Goal: Communication & Community: Answer question/provide support

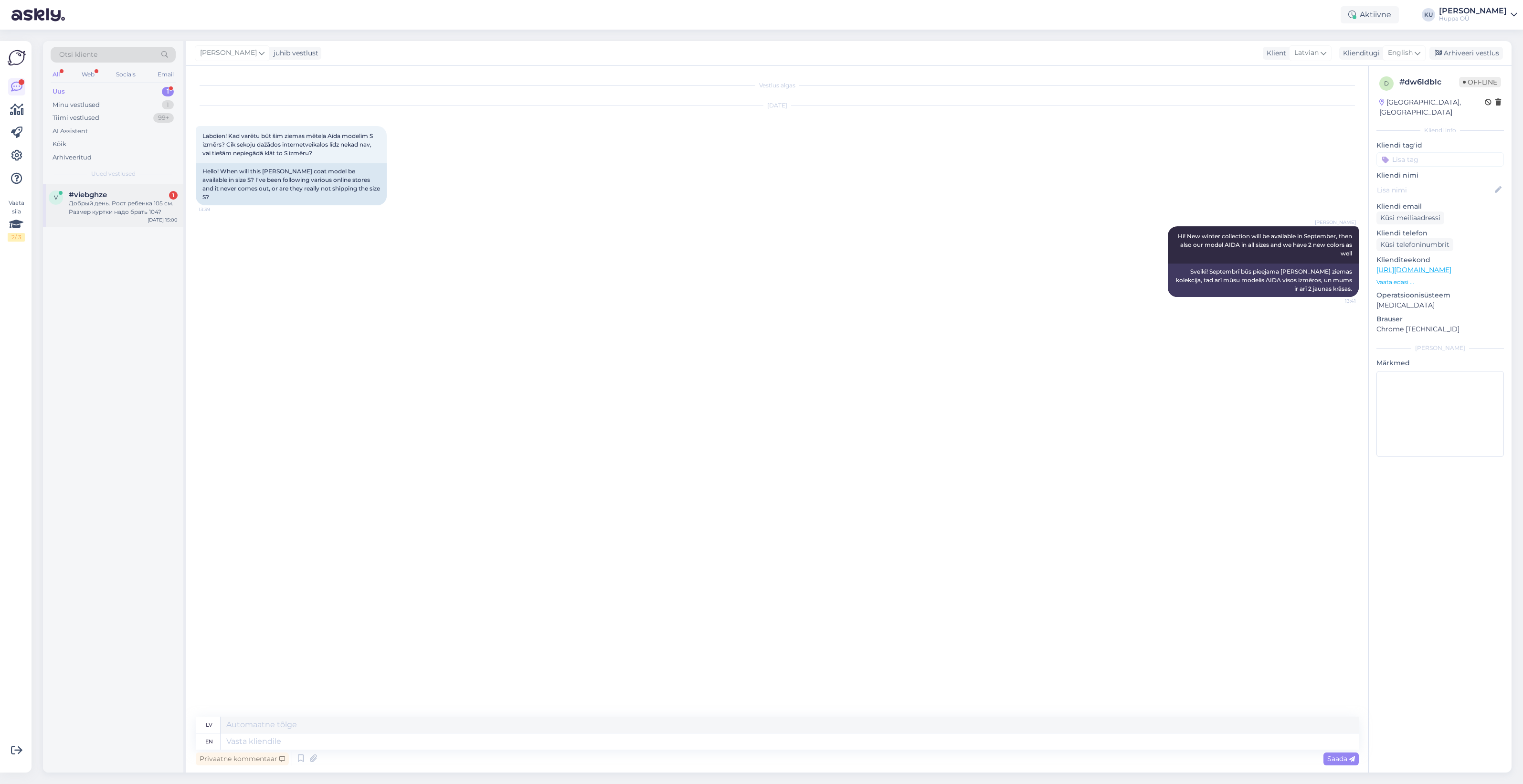
click at [103, 214] on div "Добрый день. Рост ребенка 105 см. Размер куртки надо брать 104?" at bounding box center [123, 207] width 109 height 17
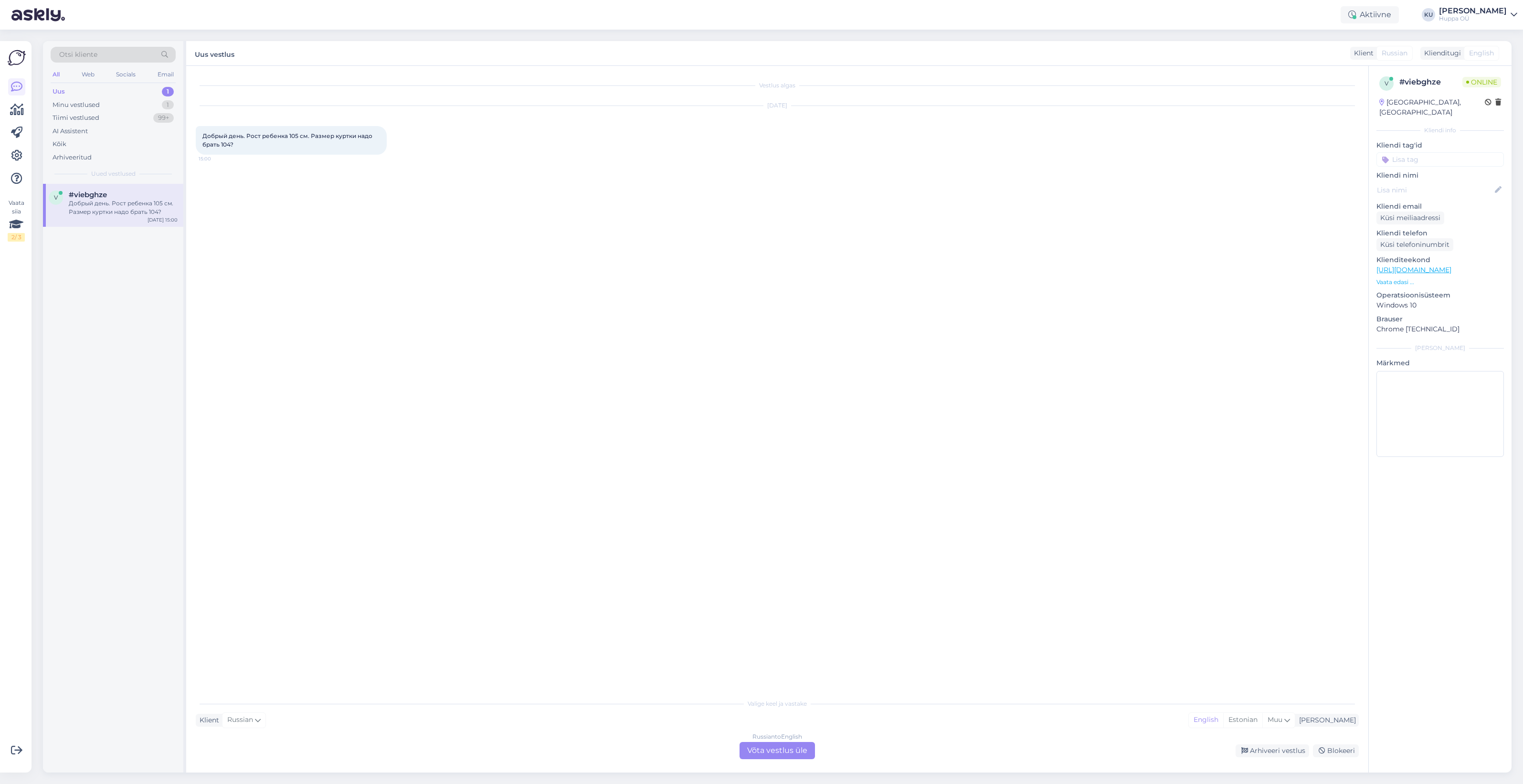
click at [769, 752] on div "Russian to English Võta vestlus üle" at bounding box center [777, 750] width 76 height 17
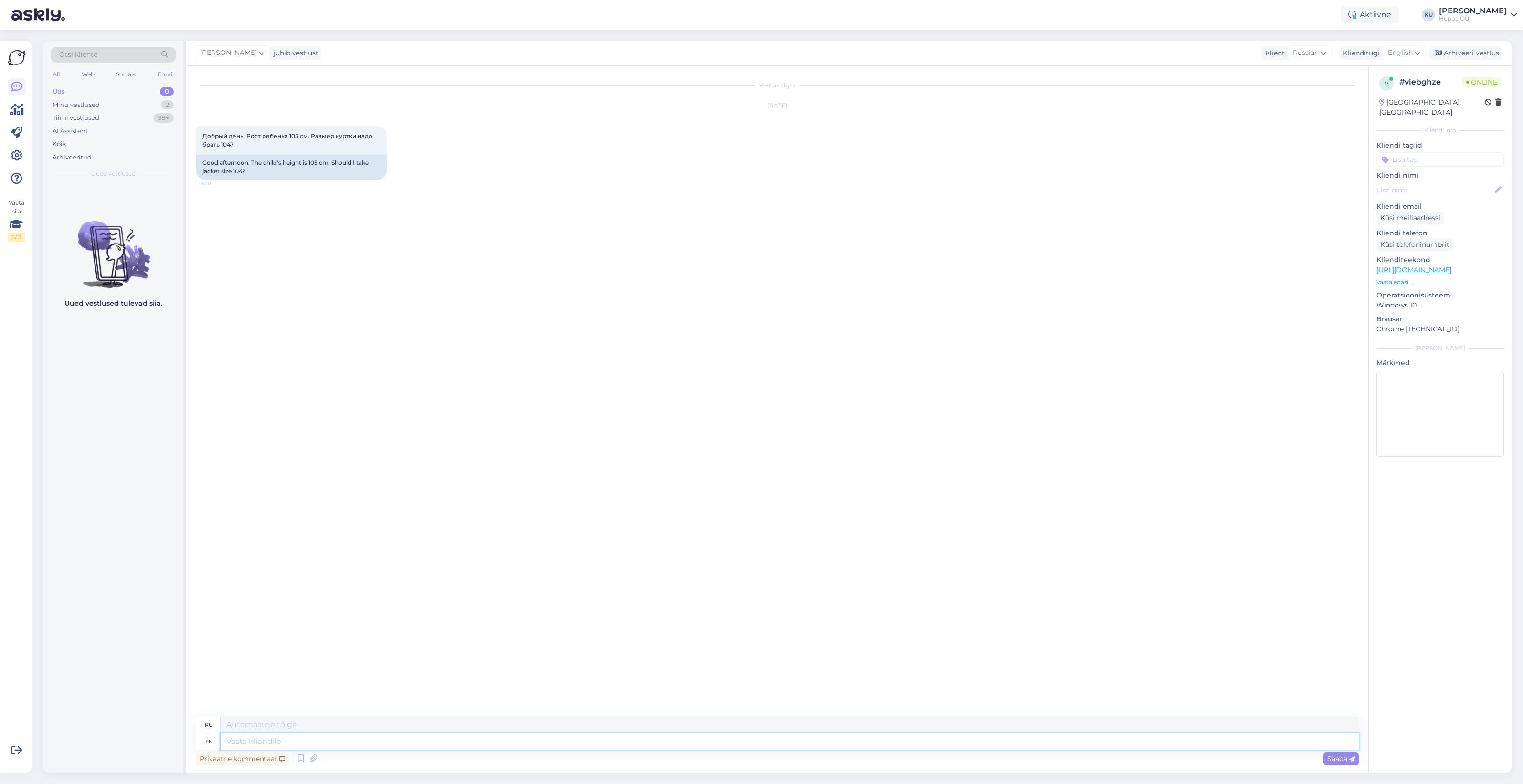
click at [368, 740] on textarea at bounding box center [789, 741] width 1138 height 16
type textarea "Hello!"
type textarea "Привет!"
type textarea "Hello! Yes,"
type textarea "Привет! Да,"
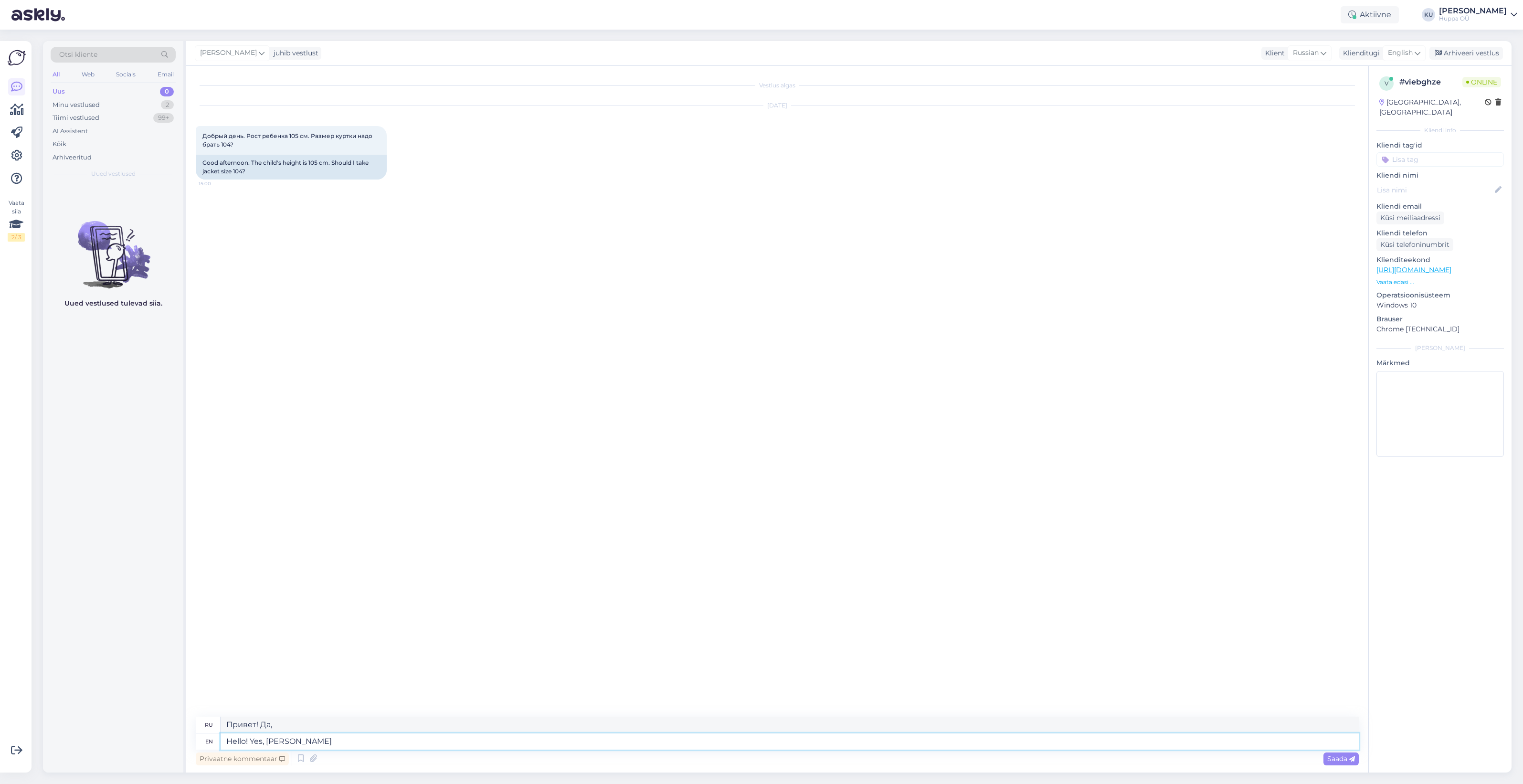
type textarea "Hello! Yes, Huppa's"
type textarea "Привет! Да, Хуппа."
type textarea "Hello! Yes, Huppa's clother"
type textarea "Привет! Да, это продавец одежды Хуппы."
type textarea "Hello! Yes, Huppa's cloth"
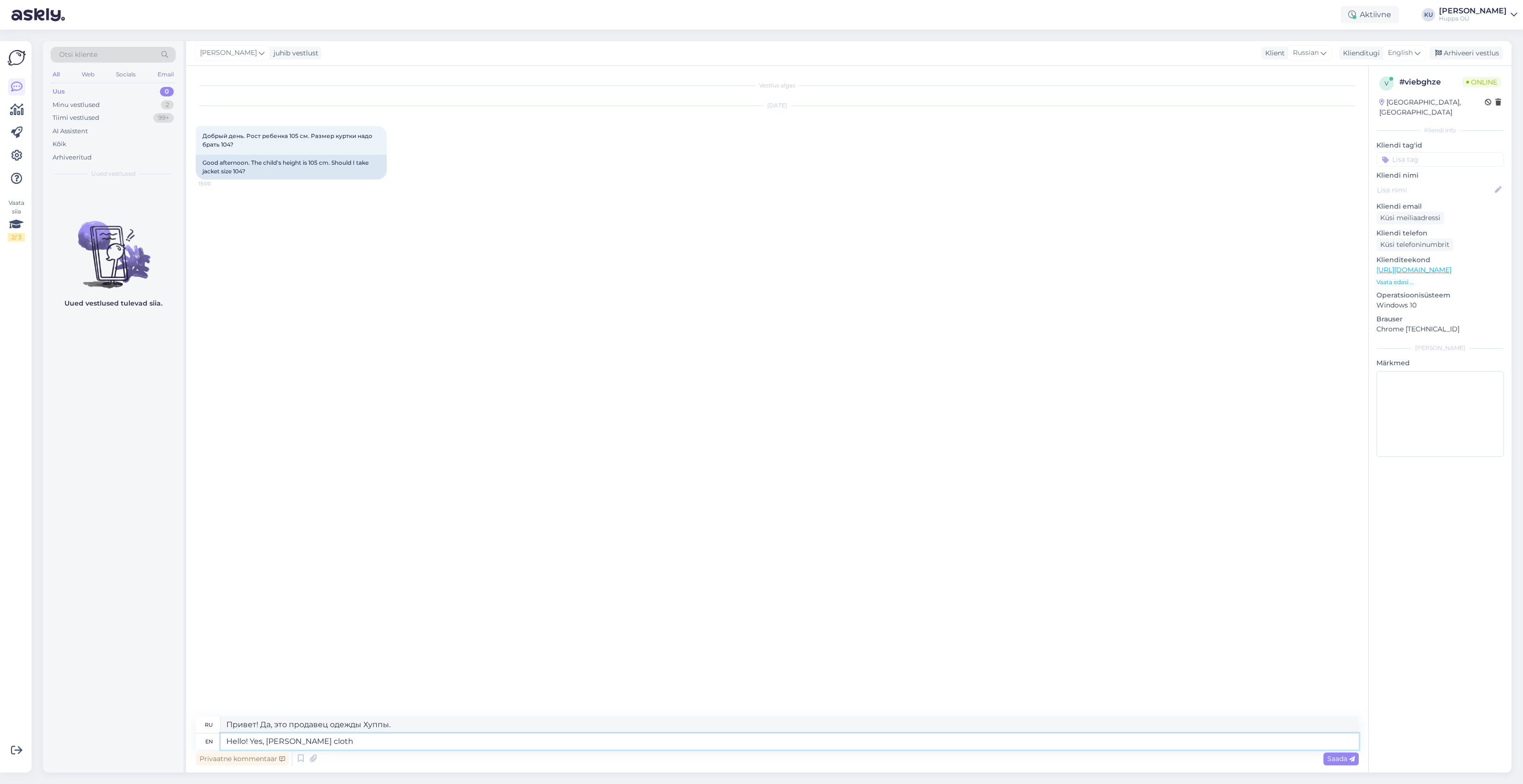
type textarea "Привет! Да, ткань Хуппы."
type textarea "Hello! Yes, Huppa's clothes a"
type textarea "Привет! Да, одежда Хуппы."
type textarea "Hello! Yes, Huppa's clothes are"
type textarea "Привет! Да, одежда Хуппы..."
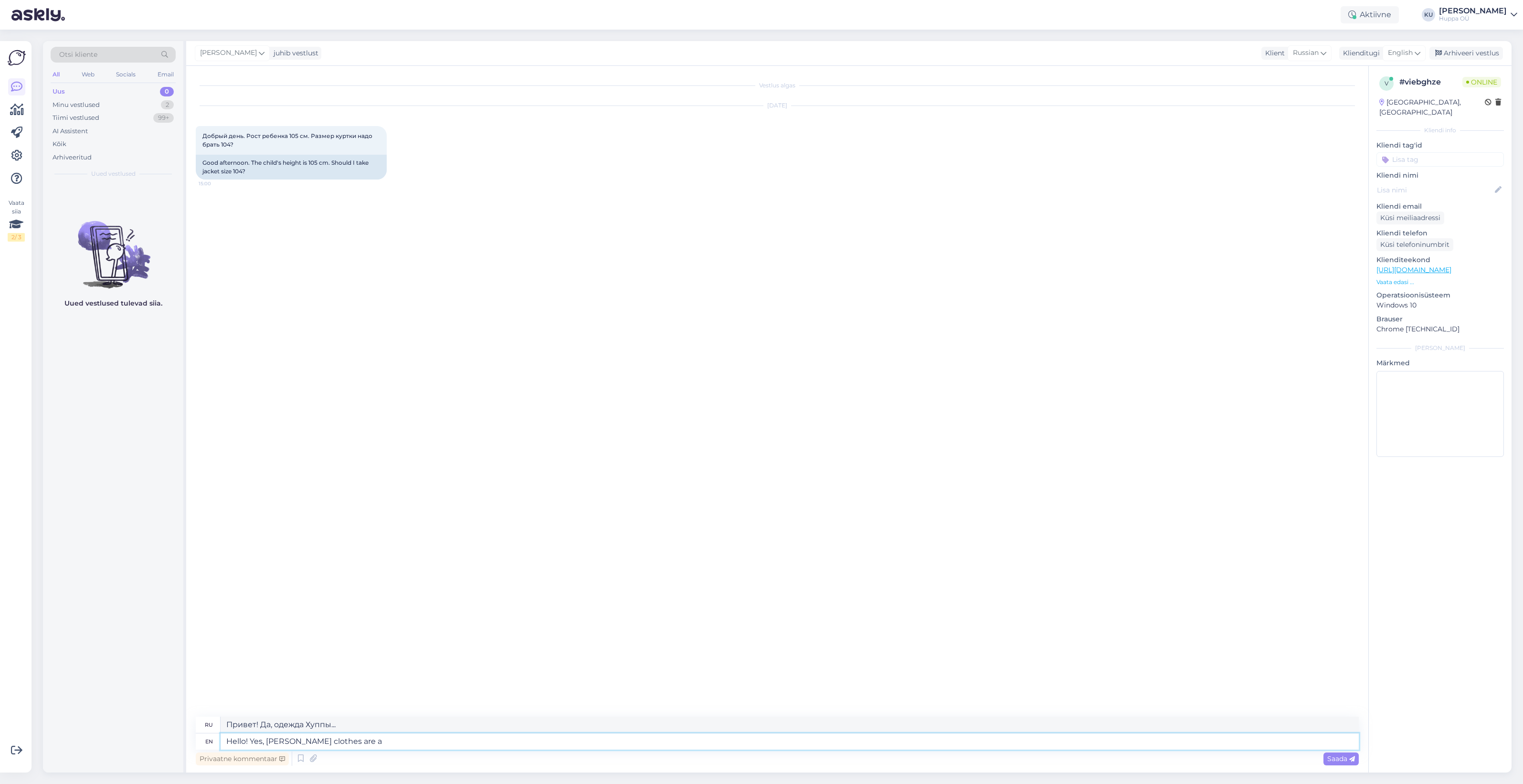
type textarea "Hello! Yes, Huppa's clothes are a l"
type textarea "Привет! Да, одежда Хуппы – это..."
type textarea "Hello! Yes, Huppa's clothes are a little b"
type textarea "Привет! Да, одежда Хуппы немного..."
type textarea "Hello! Yes, Huppa's clothes are a little bigger"
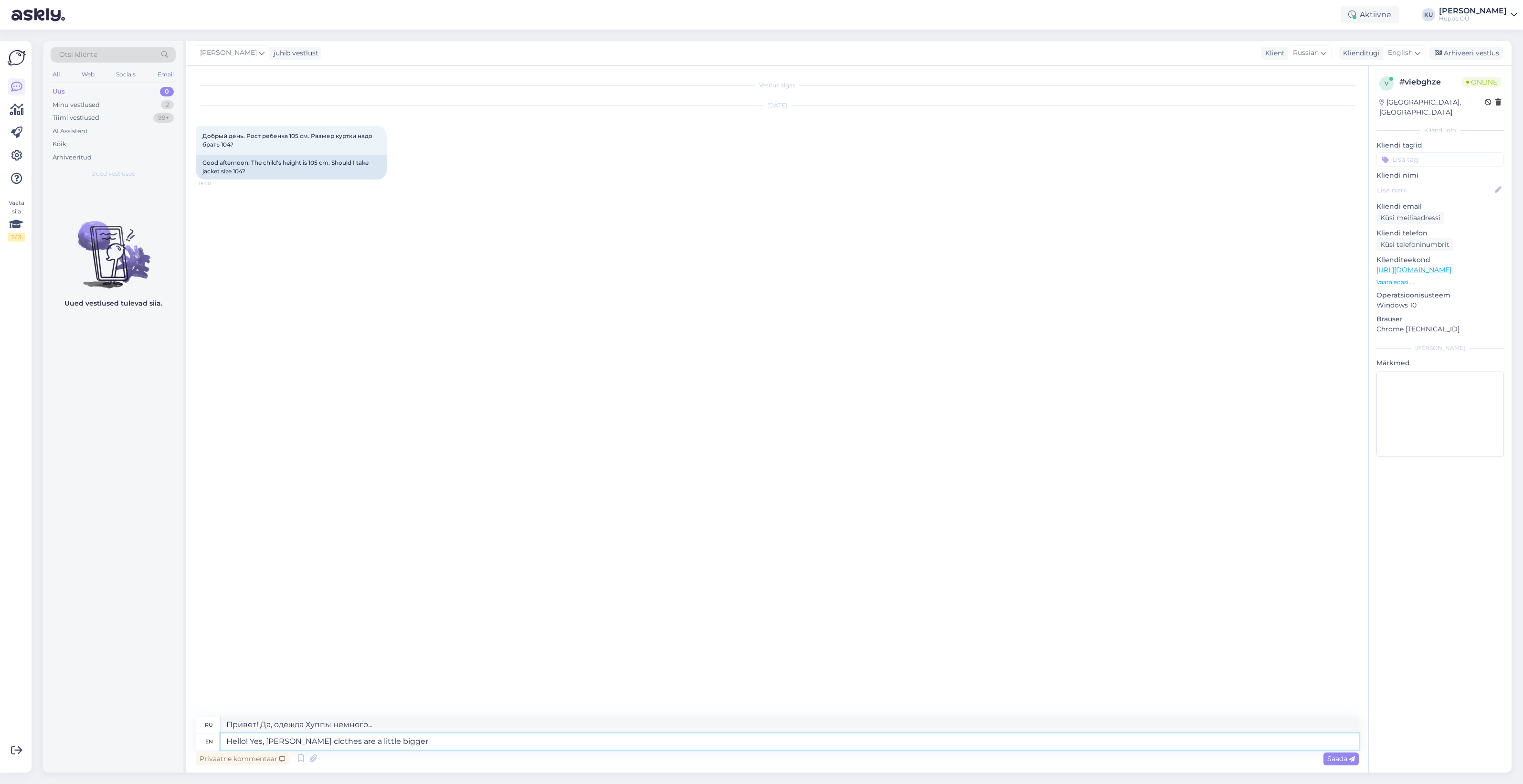
type textarea "Привет! Да, одежда Хуппы немного больше."
type textarea "Hello! Yes, Huppa's clothes are a little bigger."
type textarea "Привет! Да, одежда у Хуппы немного больше."
click at [116, 101] on div "Minu vestlused 2" at bounding box center [113, 105] width 125 height 13
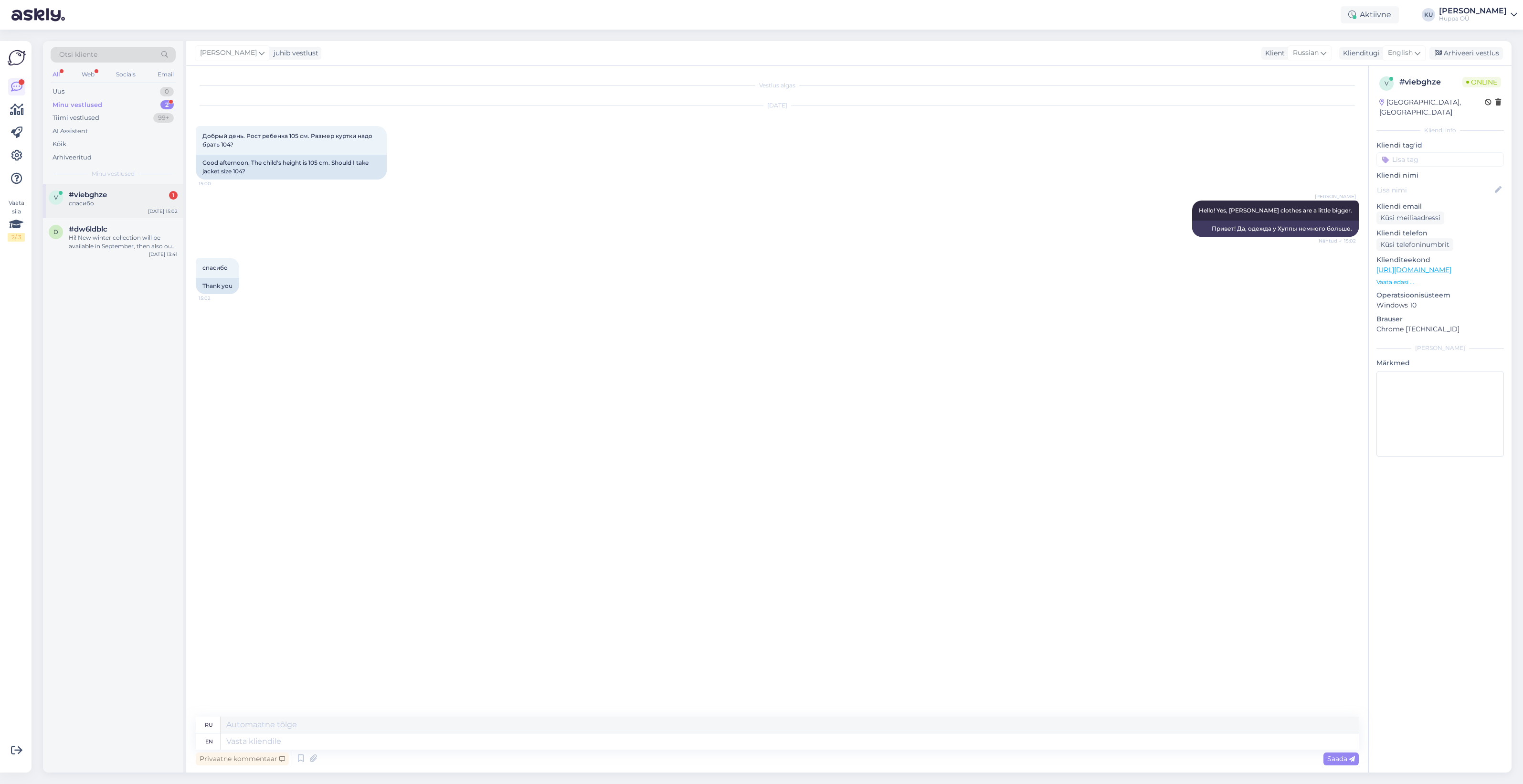
click at [109, 208] on div "v #viebghze 1 спасибо Aug 25 15:02" at bounding box center [113, 201] width 141 height 34
drag, startPoint x: 1465, startPoint y: 52, endPoint x: 1084, endPoint y: 86, distance: 382.5
click at [1464, 52] on div "Arhiveeri vestlus" at bounding box center [1465, 53] width 74 height 13
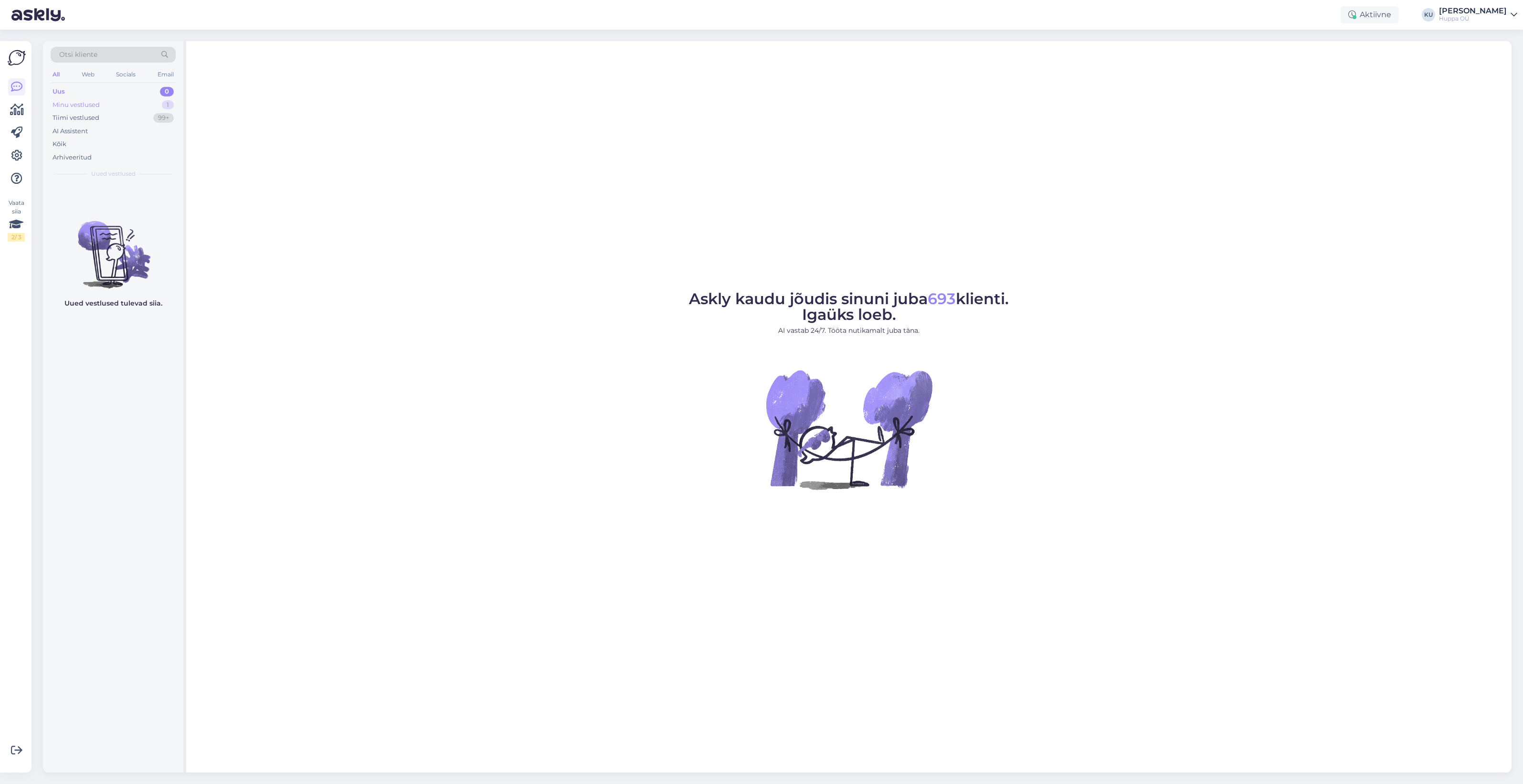
click at [125, 104] on div "Minu vestlused 1" at bounding box center [113, 105] width 125 height 13
click at [101, 199] on div "Hi! New winter collection will be available in September, then also our model A…" at bounding box center [123, 207] width 109 height 17
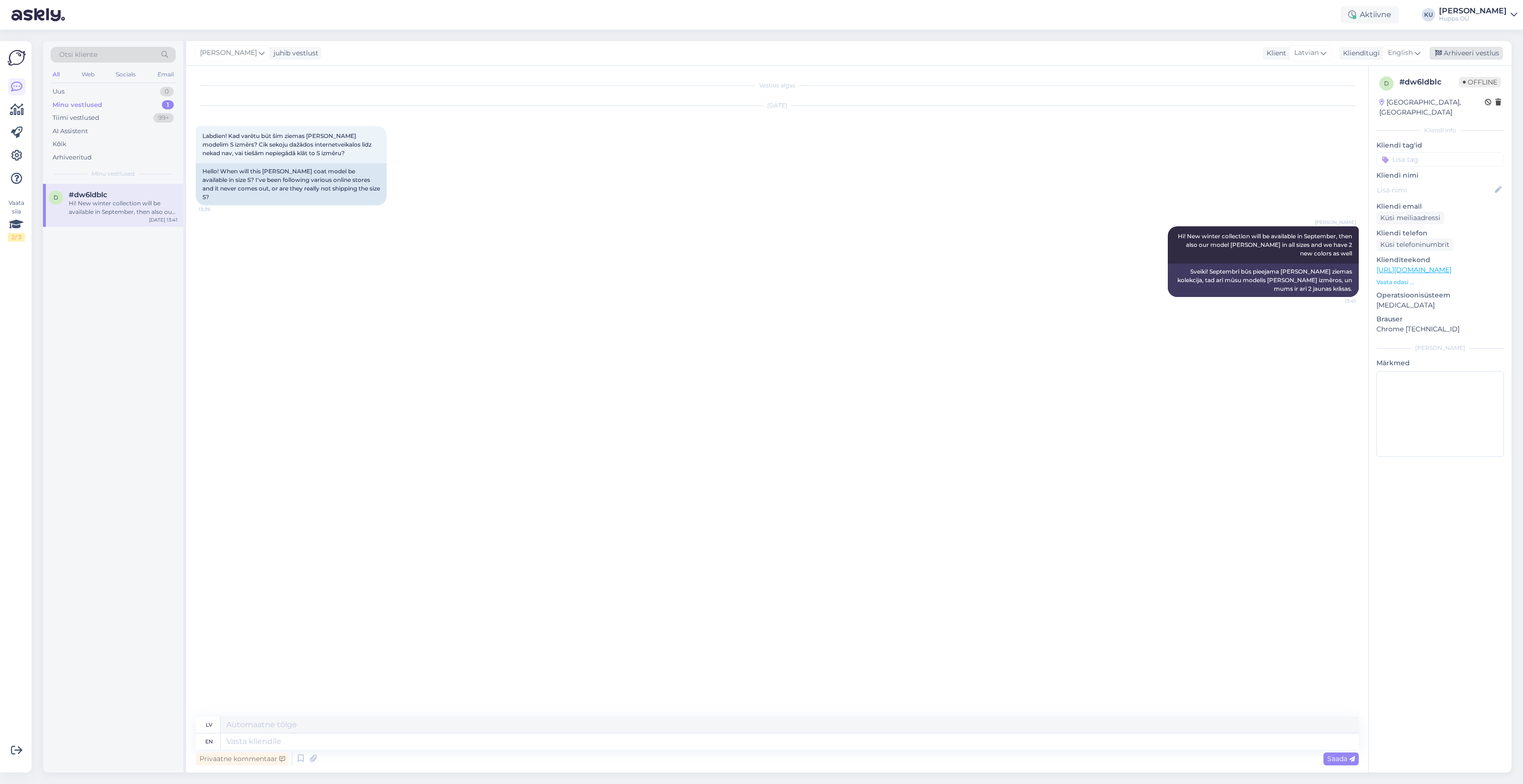
click at [1449, 56] on div "Arhiveeri vestlus" at bounding box center [1465, 53] width 74 height 13
